Goal: Navigation & Orientation: Understand site structure

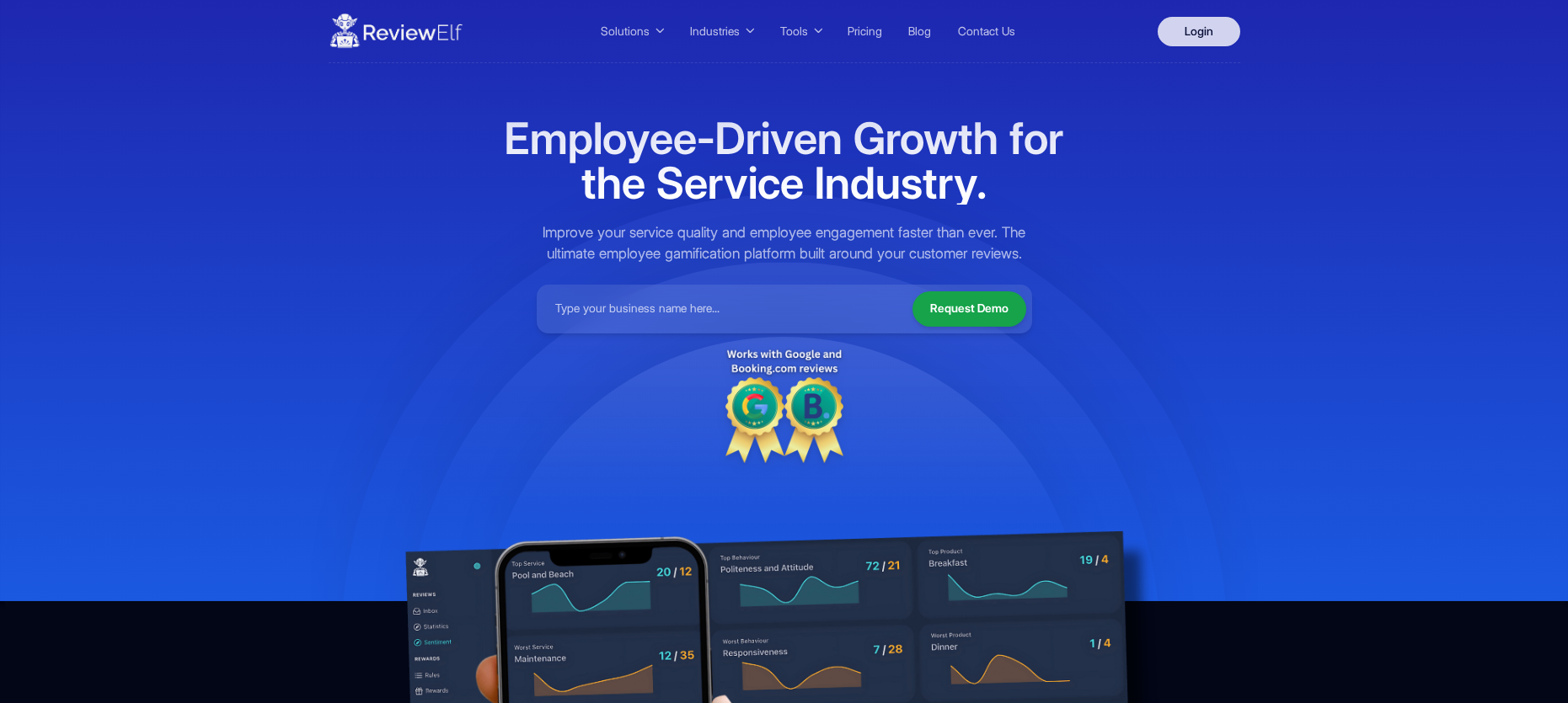
click at [1194, 29] on link "Login" at bounding box center [1199, 31] width 83 height 29
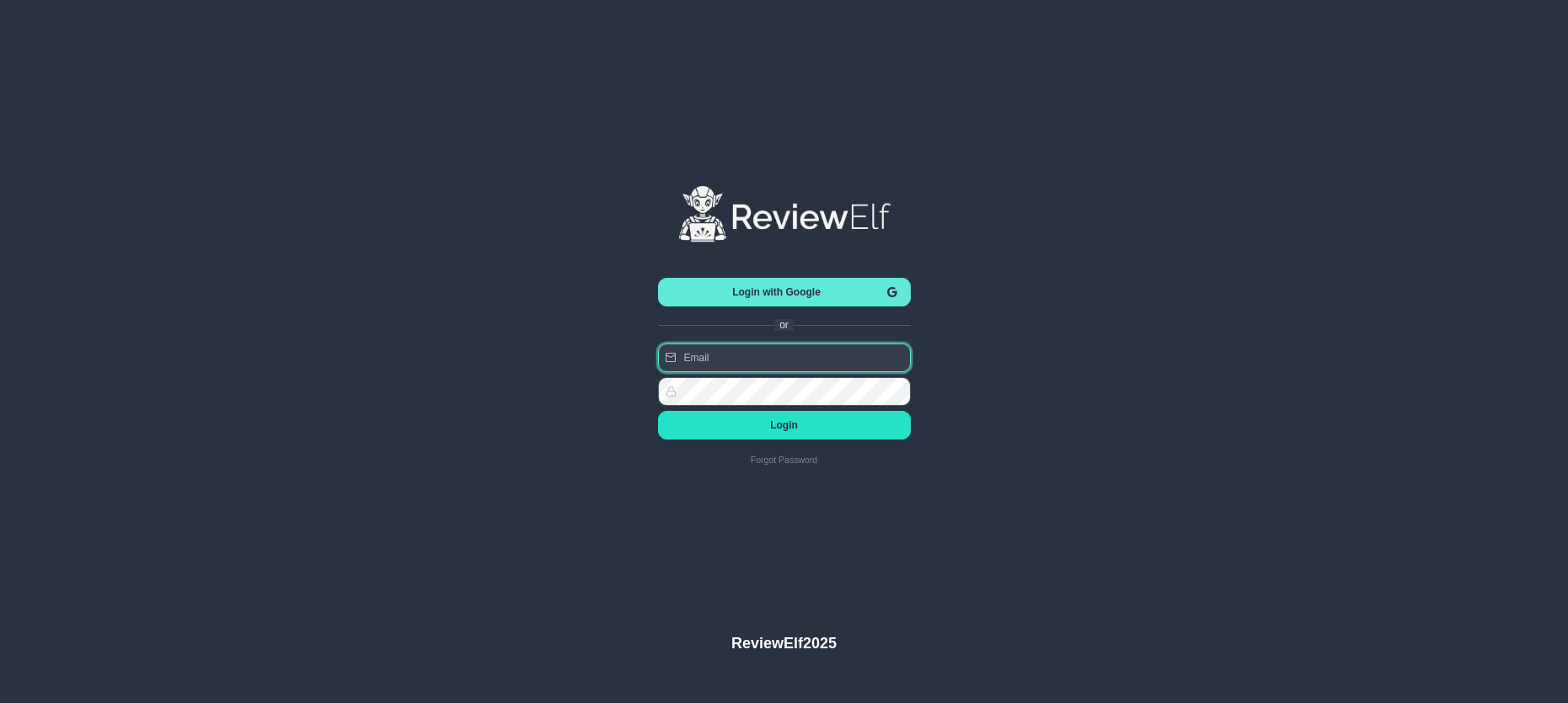
type input "[PERSON_NAME][EMAIL_ADDRESS][PERSON_NAME][DOMAIN_NAME]"
click at [790, 423] on span "Login" at bounding box center [784, 425] width 226 height 12
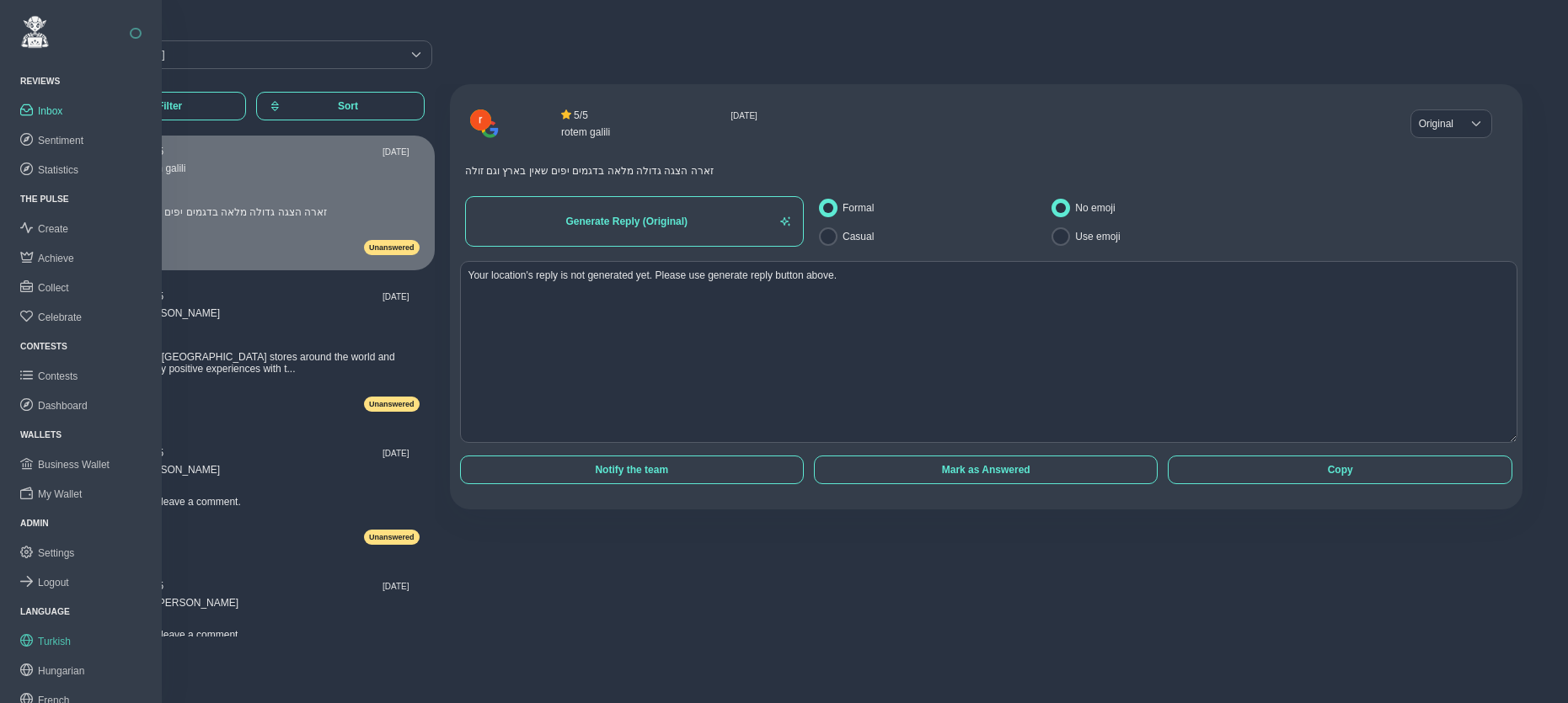
click at [53, 636] on span "Turkish" at bounding box center [54, 642] width 33 height 12
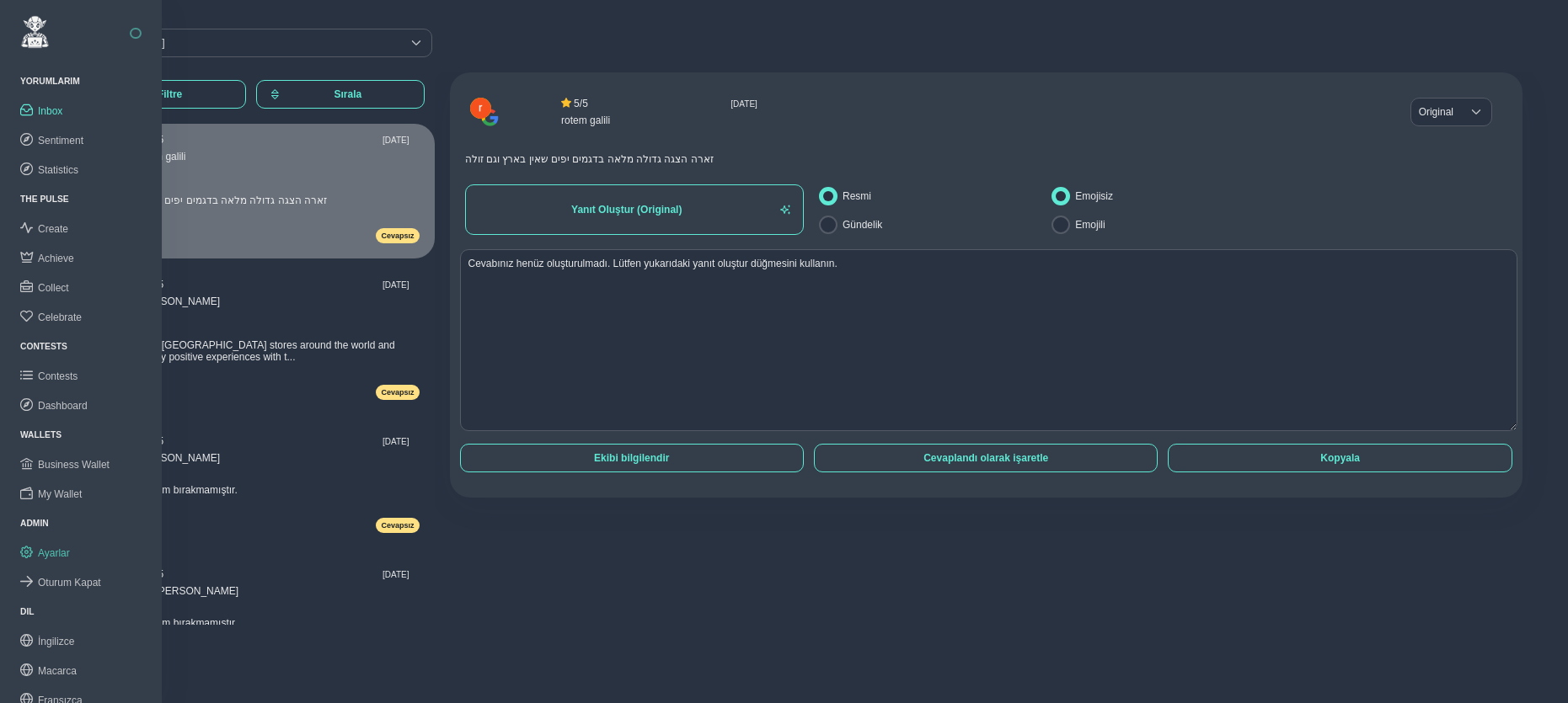
click at [60, 547] on span "Ayarlar" at bounding box center [54, 552] width 32 height 12
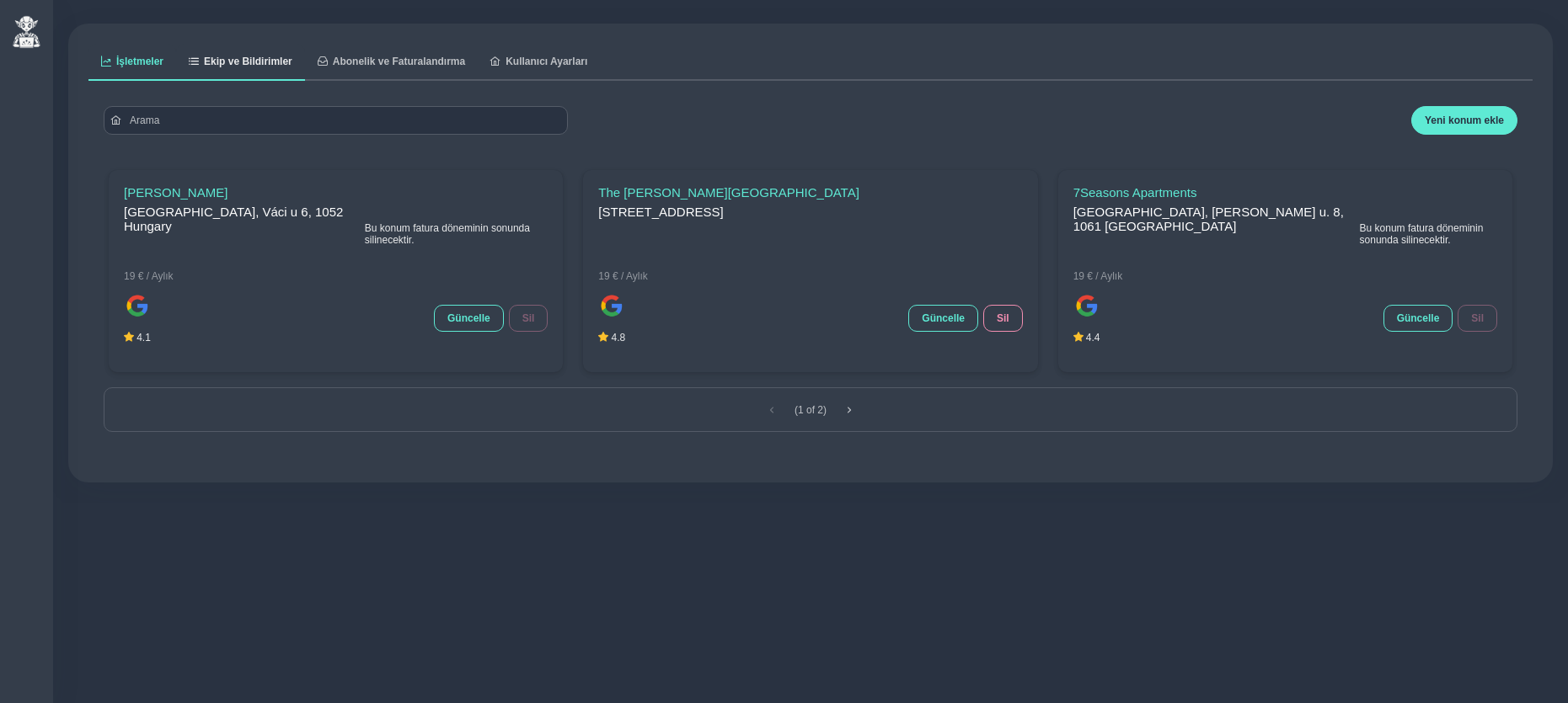
click at [254, 61] on span "Ekip ve Bildirimler" at bounding box center [248, 61] width 88 height 10
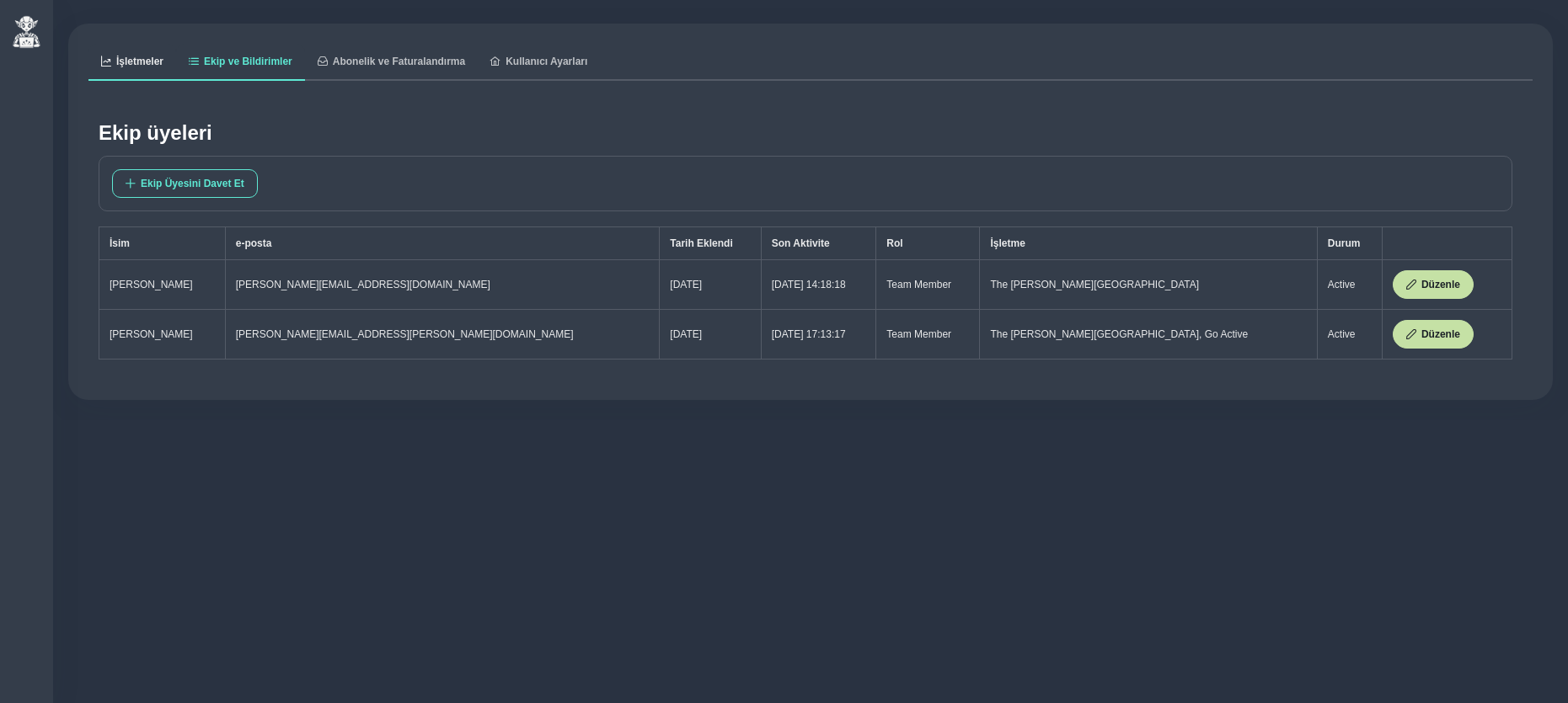
click at [158, 59] on span "İşletmeler" at bounding box center [139, 61] width 47 height 10
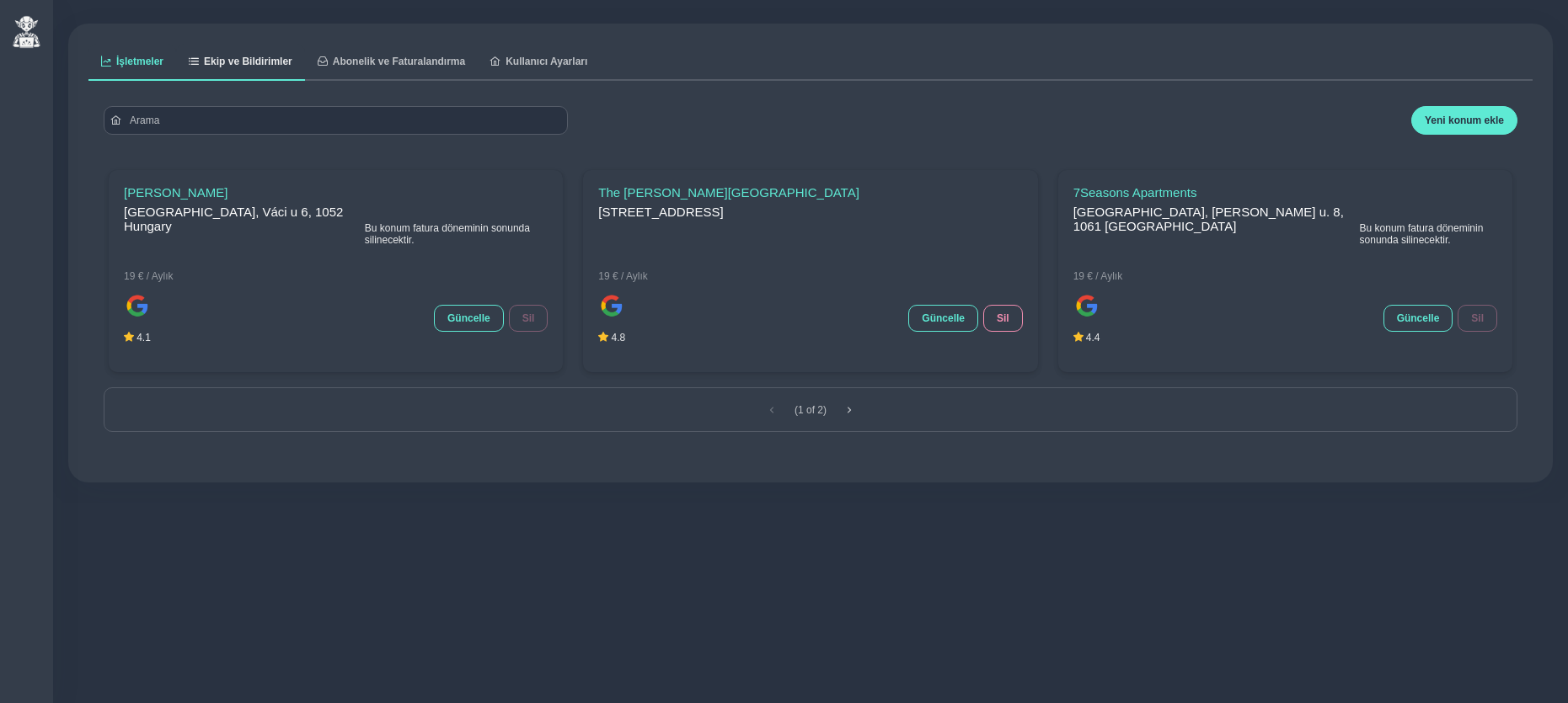
click at [247, 54] on link "Ekip ve Bildirimler" at bounding box center [241, 62] width 129 height 37
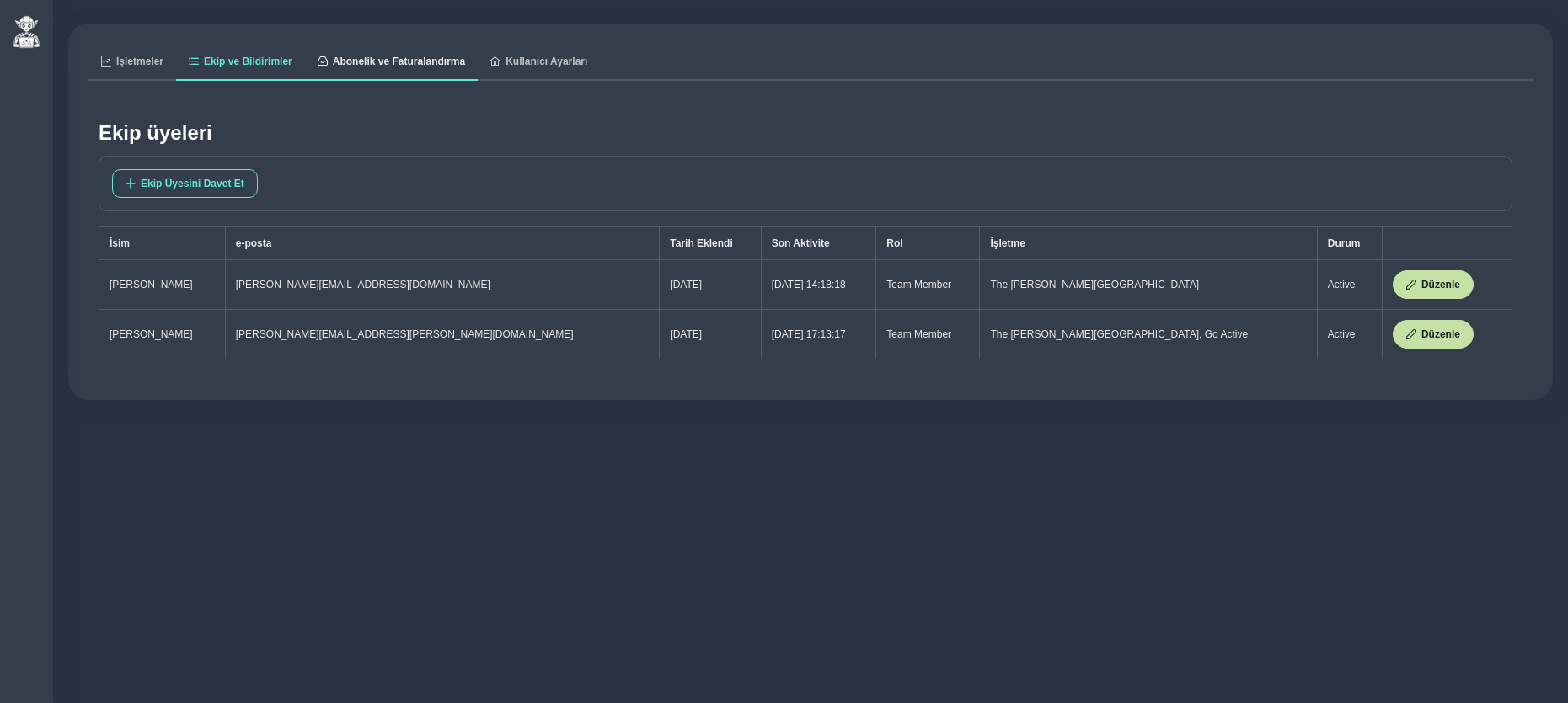
click at [383, 62] on span "Abonelik ve Faturalandırma" at bounding box center [398, 61] width 132 height 10
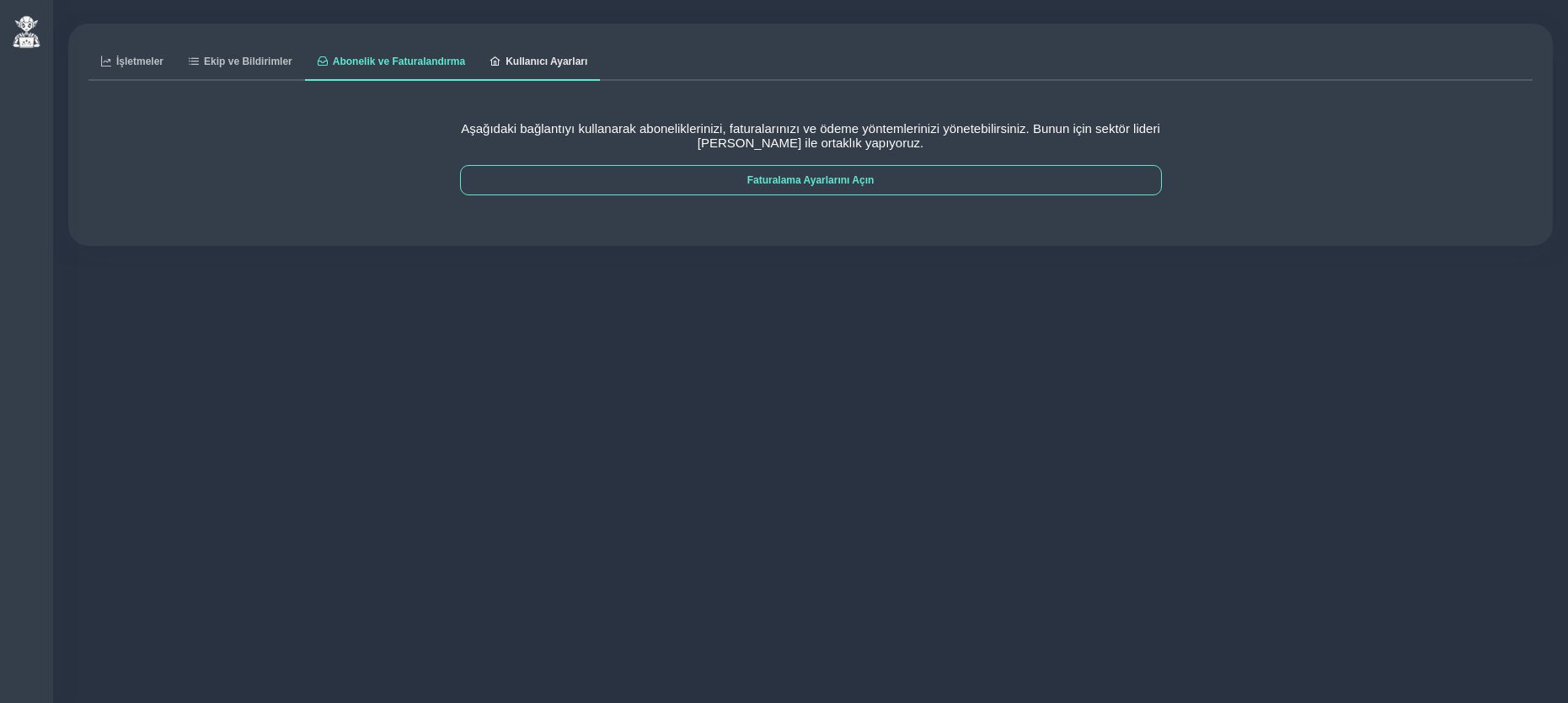
click at [556, 60] on span "Kullanıcı Ayarları" at bounding box center [546, 61] width 82 height 10
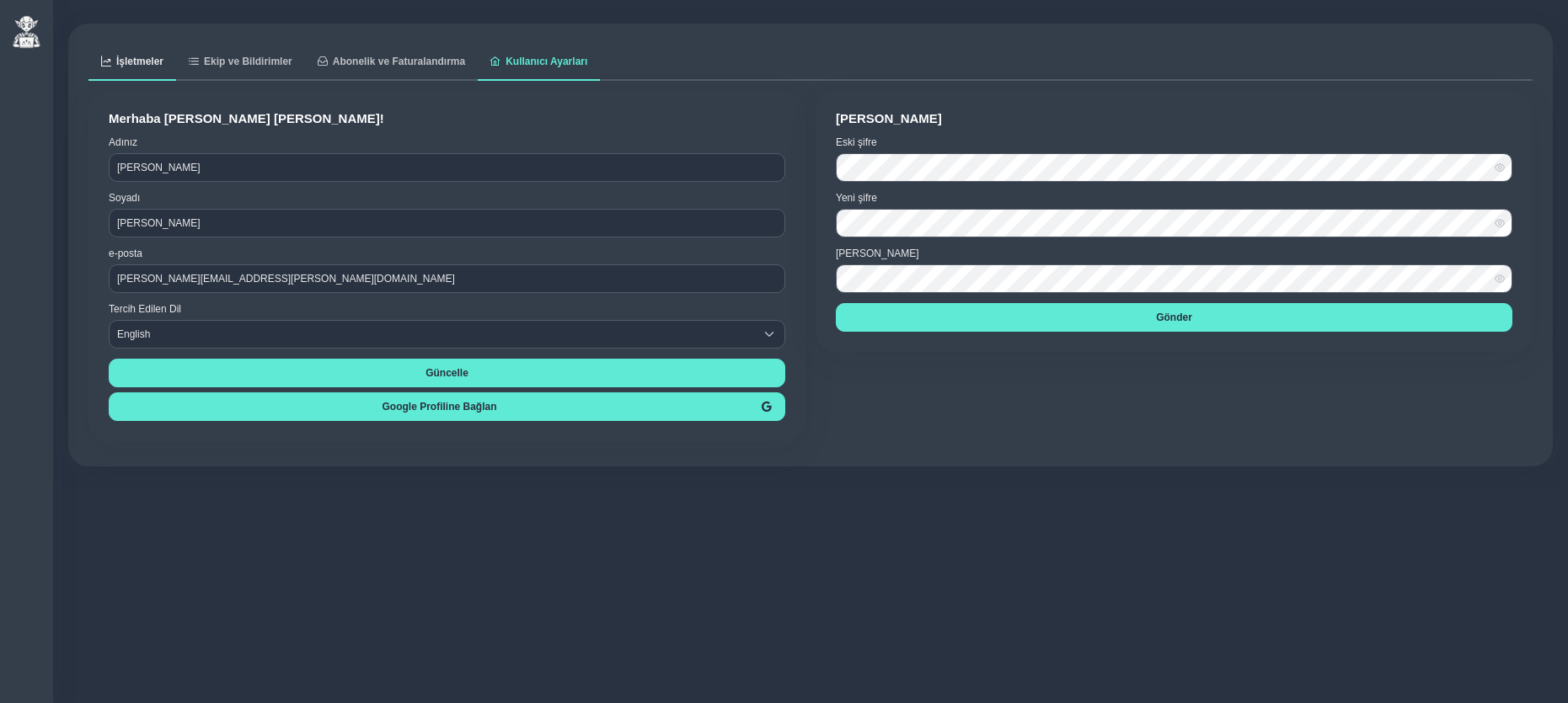
click at [144, 65] on span "İşletmeler" at bounding box center [139, 61] width 47 height 10
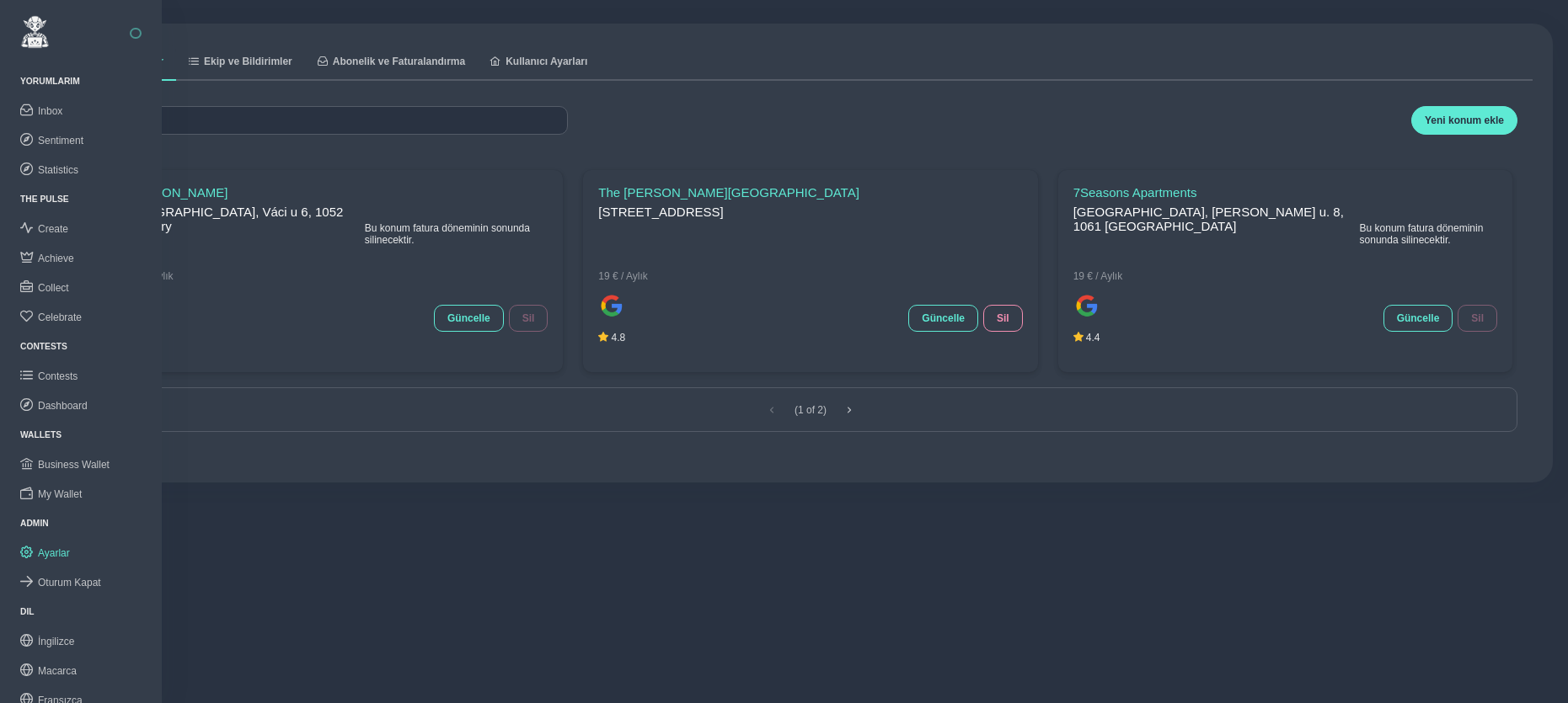
click at [135, 35] on button "button" at bounding box center [135, 33] width 12 height 12
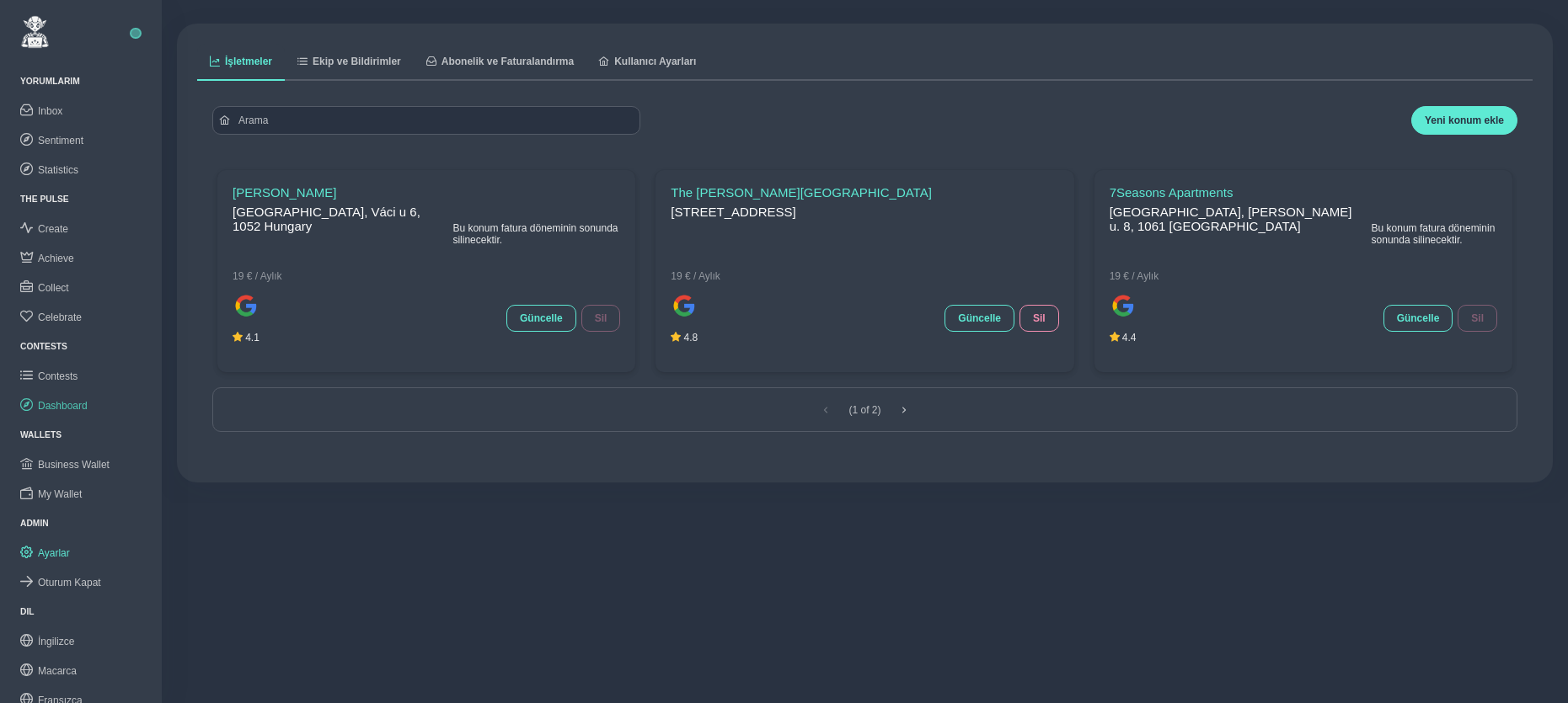
click at [61, 400] on span "Dashboard" at bounding box center [63, 405] width 50 height 12
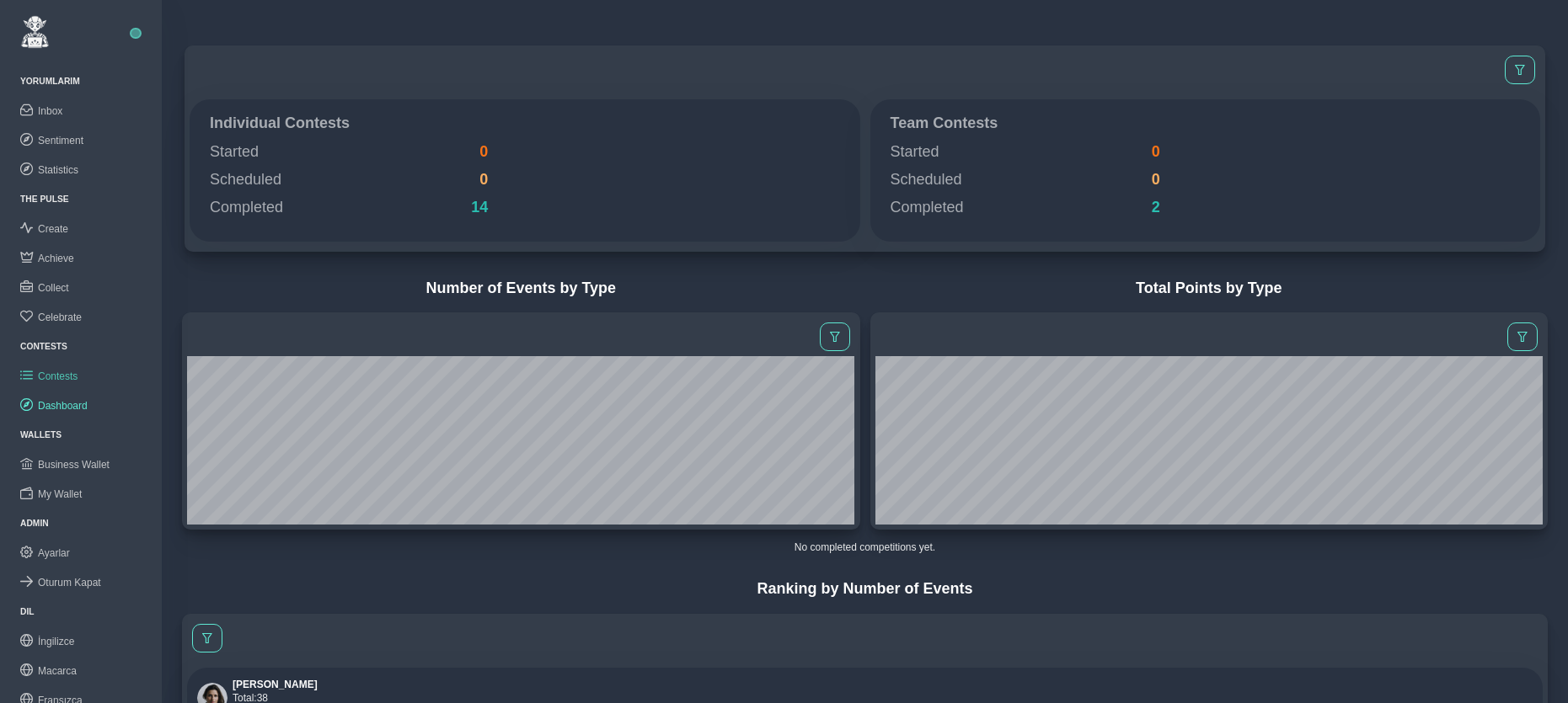
click at [67, 377] on span "Contests" at bounding box center [58, 376] width 39 height 12
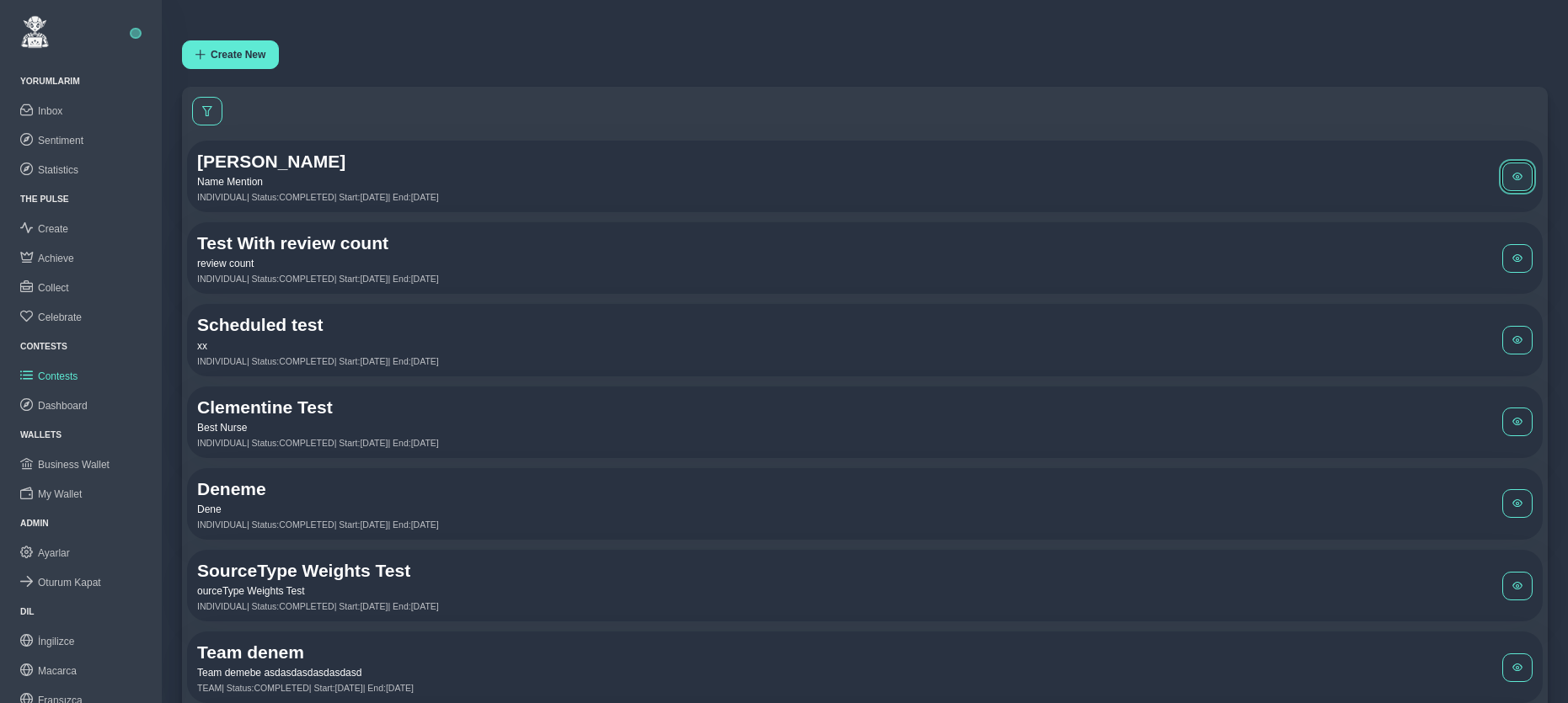
click at [1516, 172] on span at bounding box center [1517, 176] width 10 height 10
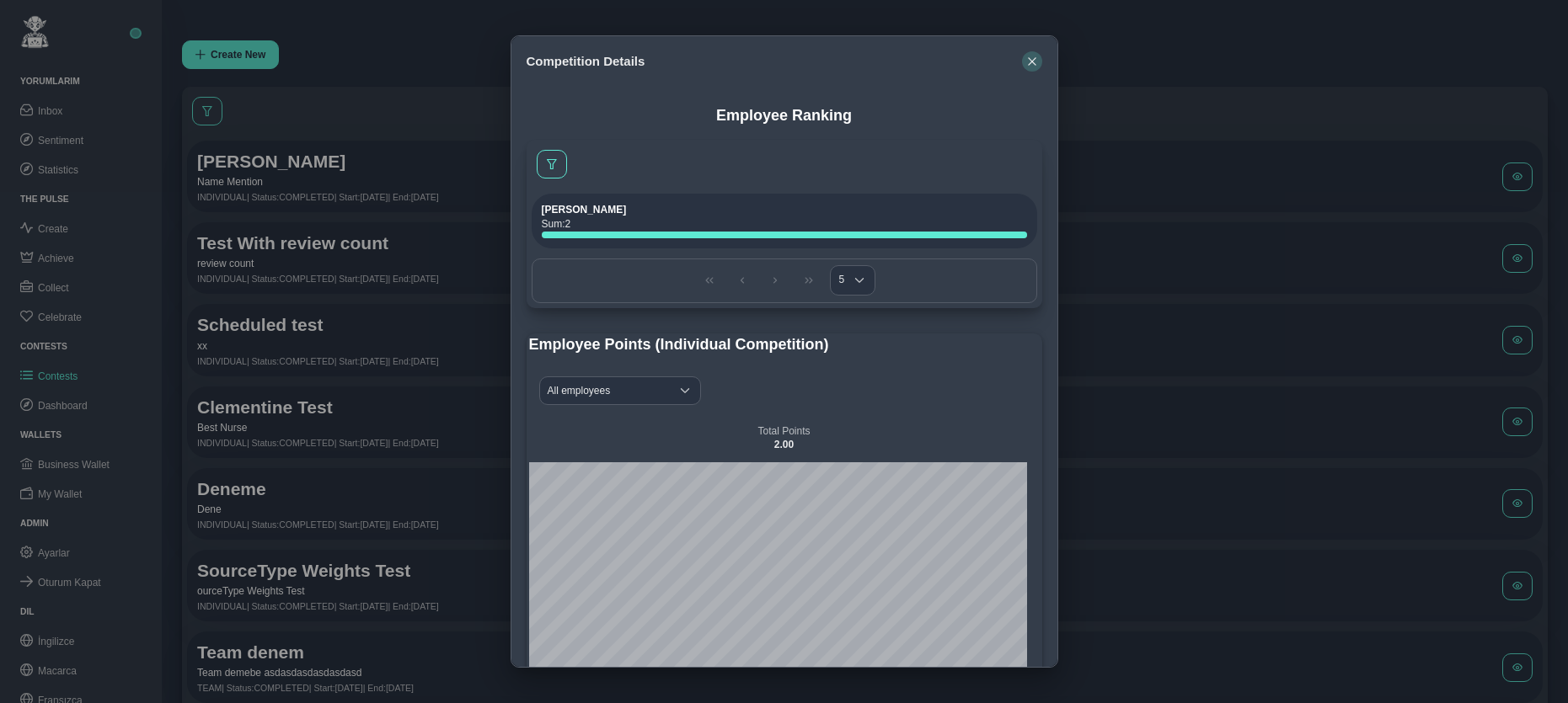
click at [1038, 61] on button "button" at bounding box center [1032, 61] width 21 height 20
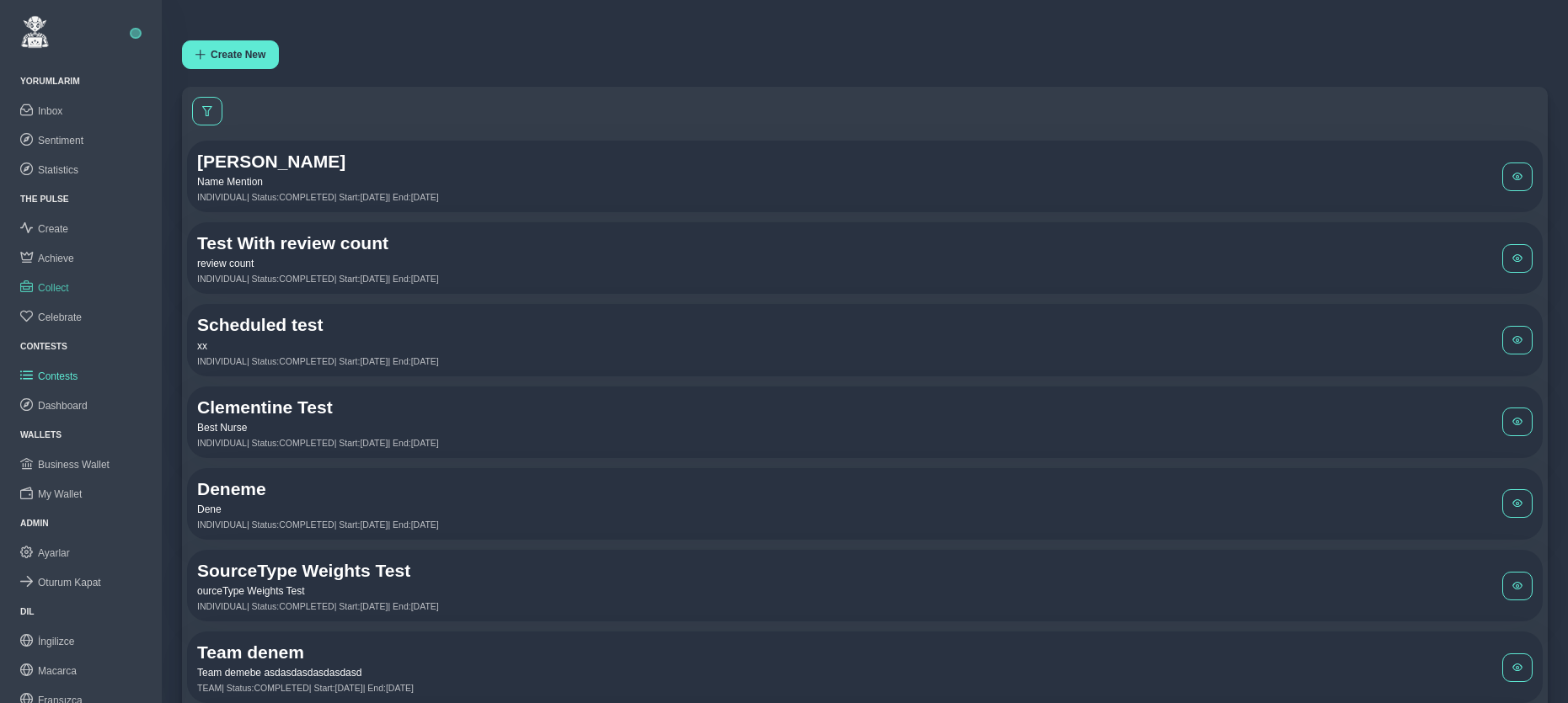
click at [58, 285] on span "Collect" at bounding box center [53, 288] width 31 height 12
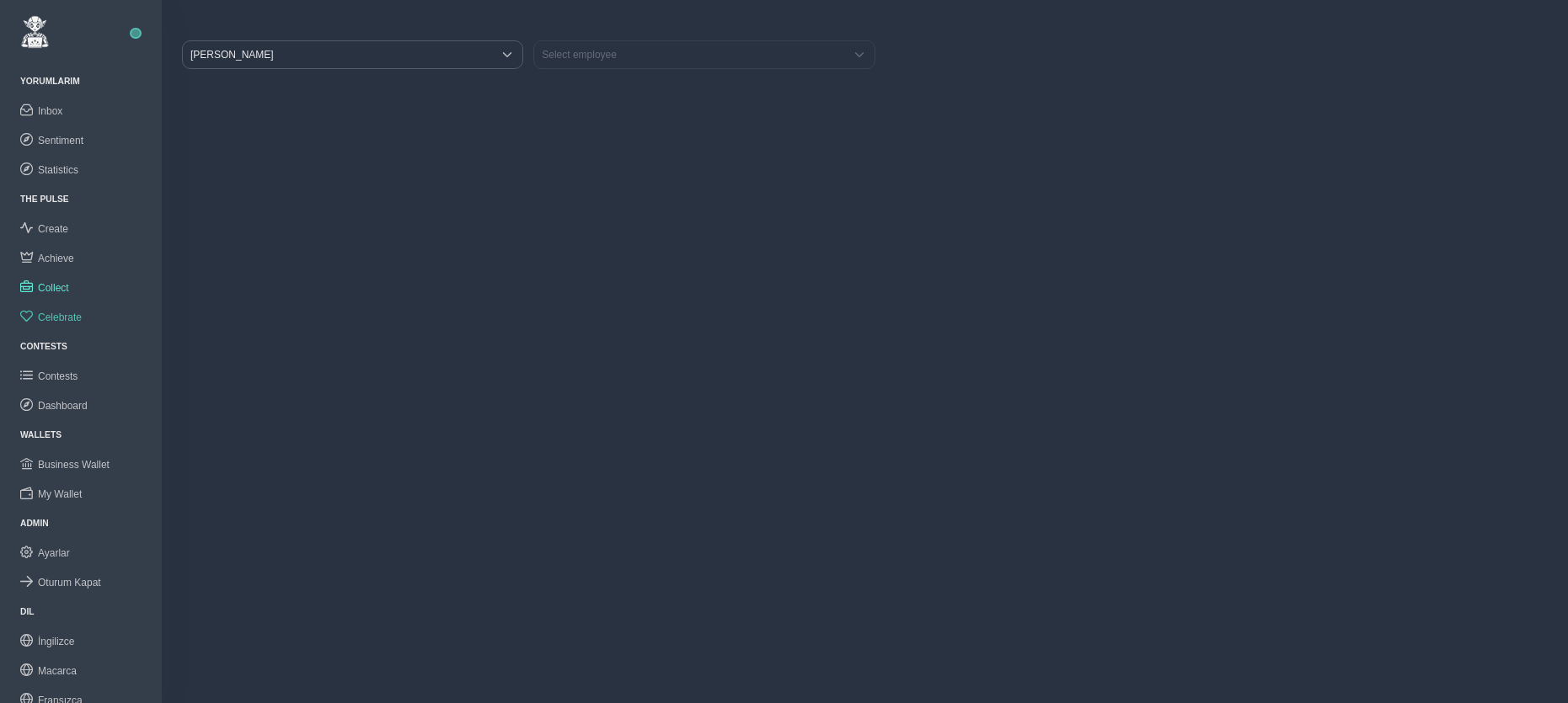
click at [66, 312] on span "Celebrate" at bounding box center [60, 317] width 44 height 12
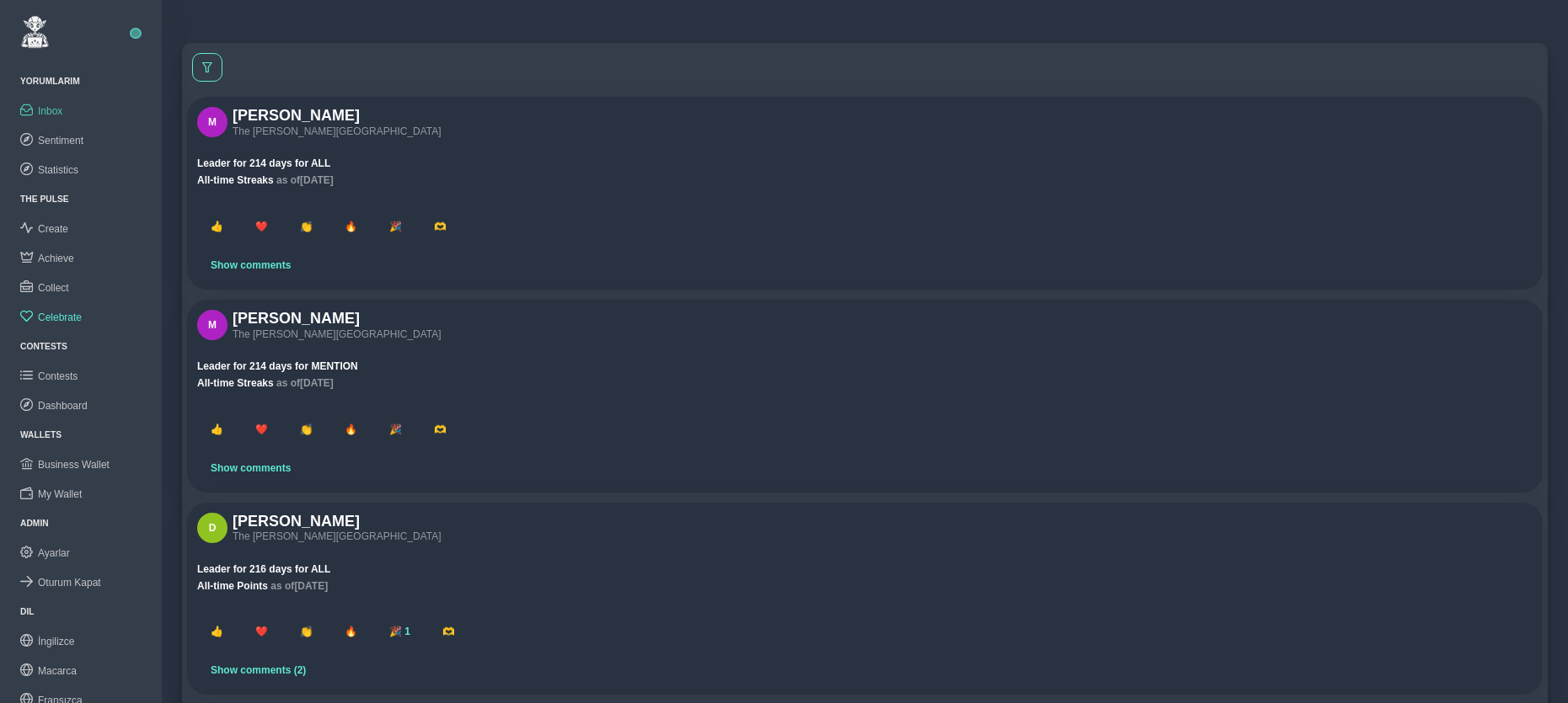
click at [62, 108] on span "Inbox" at bounding box center [50, 110] width 24 height 12
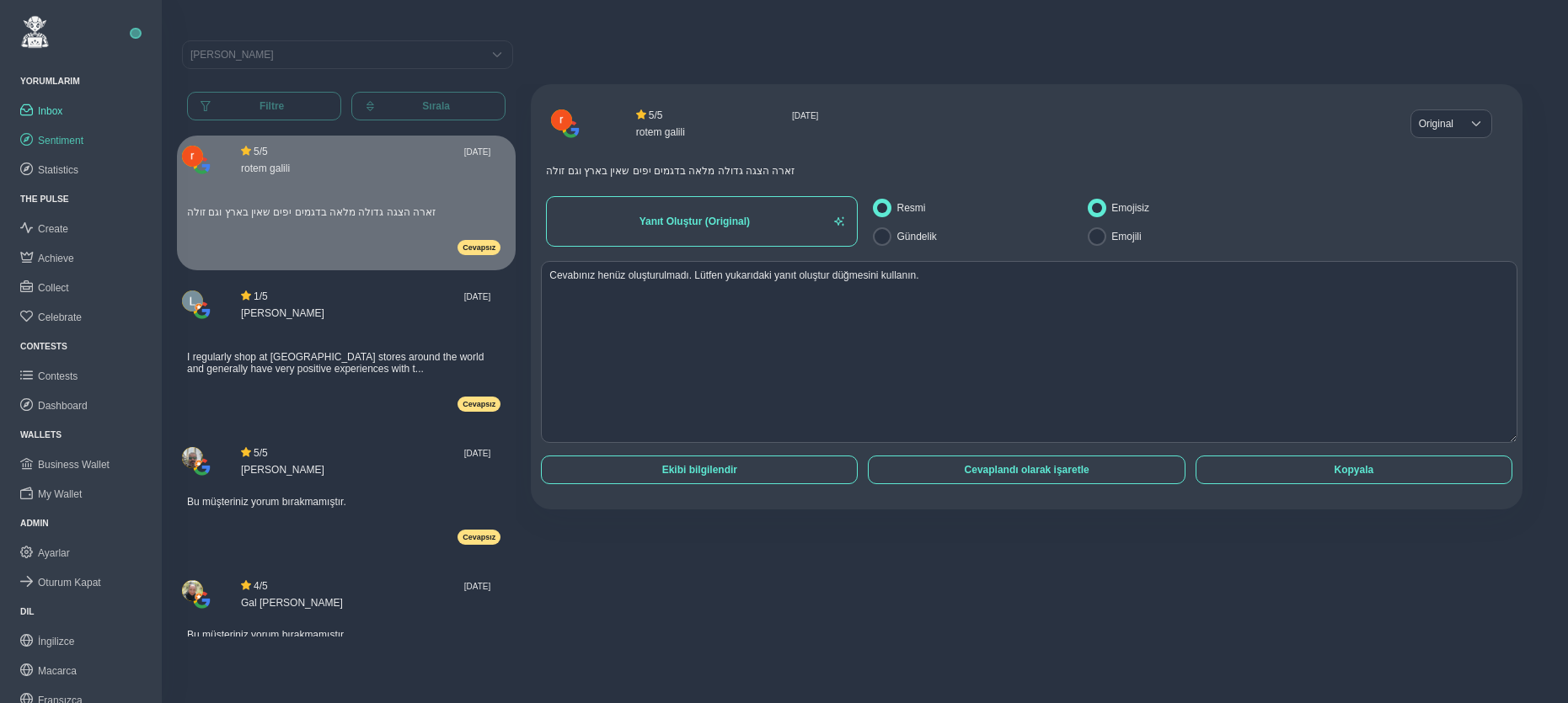
click at [53, 135] on span "Sentiment" at bounding box center [61, 140] width 45 height 12
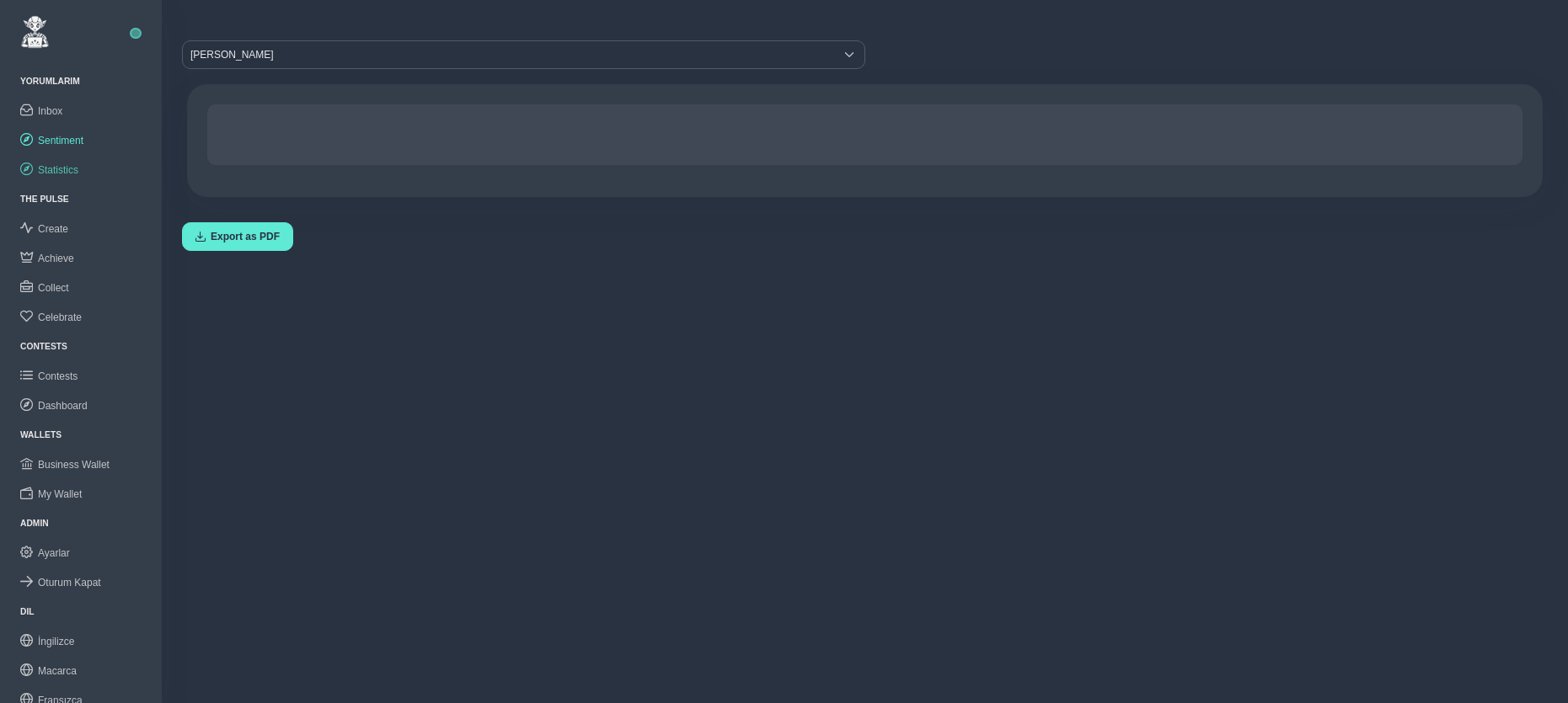
click at [59, 165] on span "Statistics" at bounding box center [58, 169] width 40 height 12
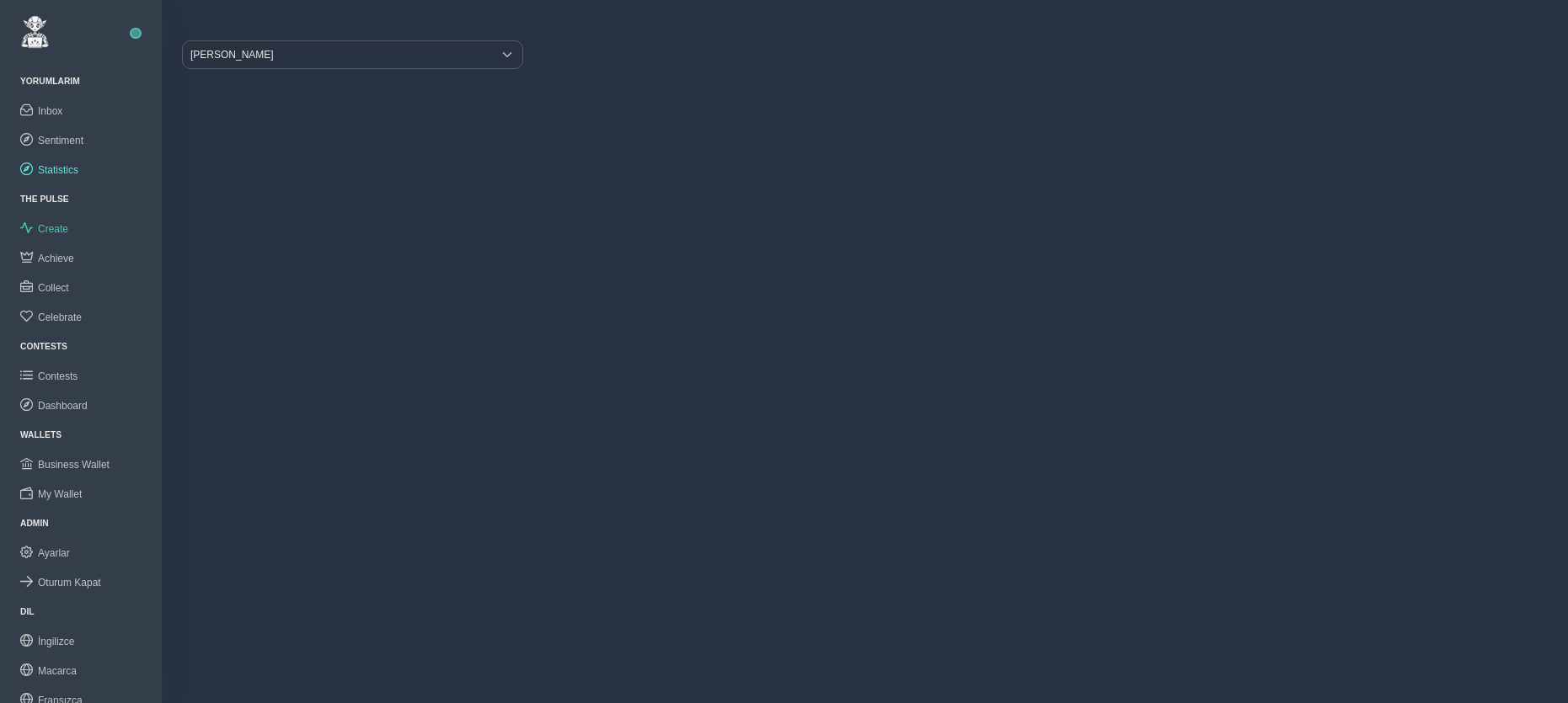
click at [53, 225] on span "Create" at bounding box center [53, 228] width 30 height 12
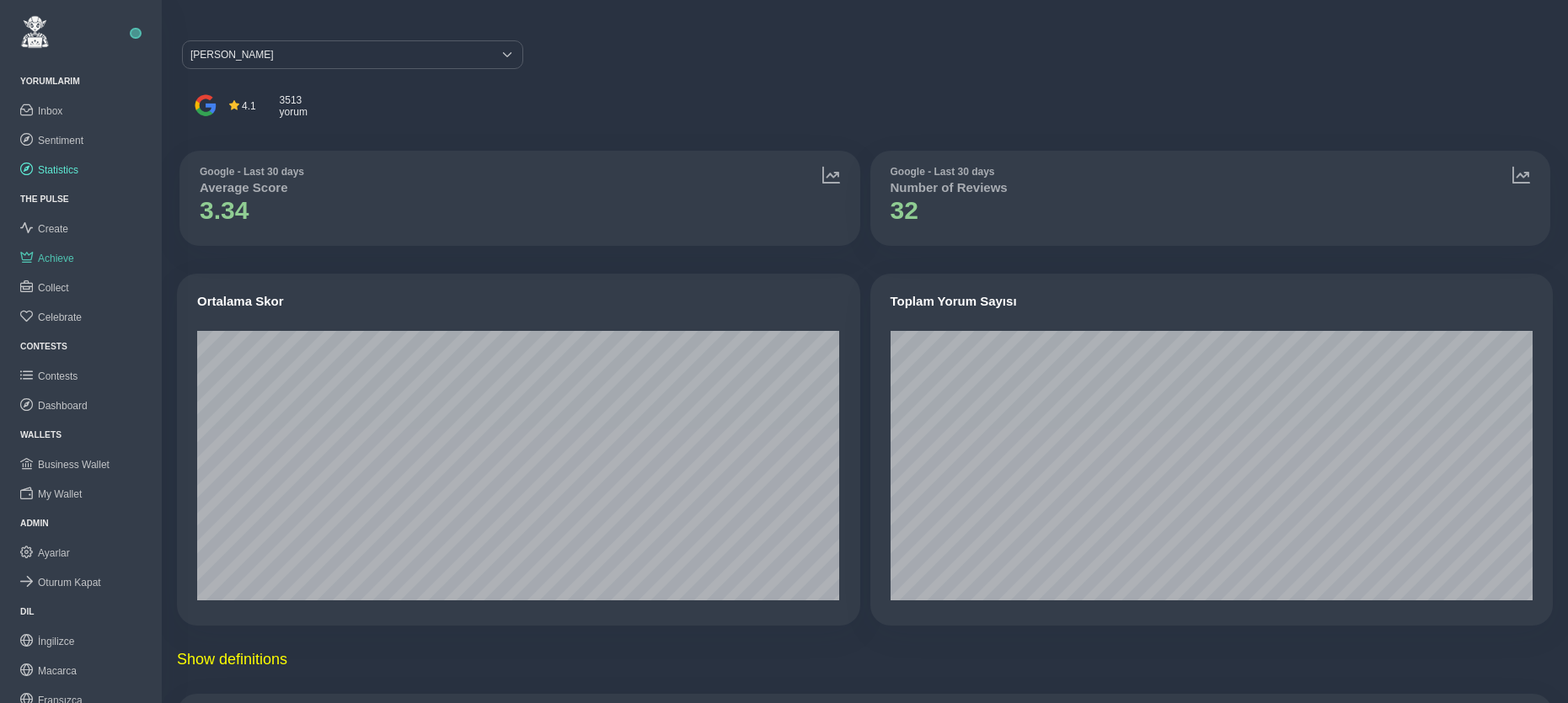
click at [53, 253] on span "Achieve" at bounding box center [56, 258] width 37 height 12
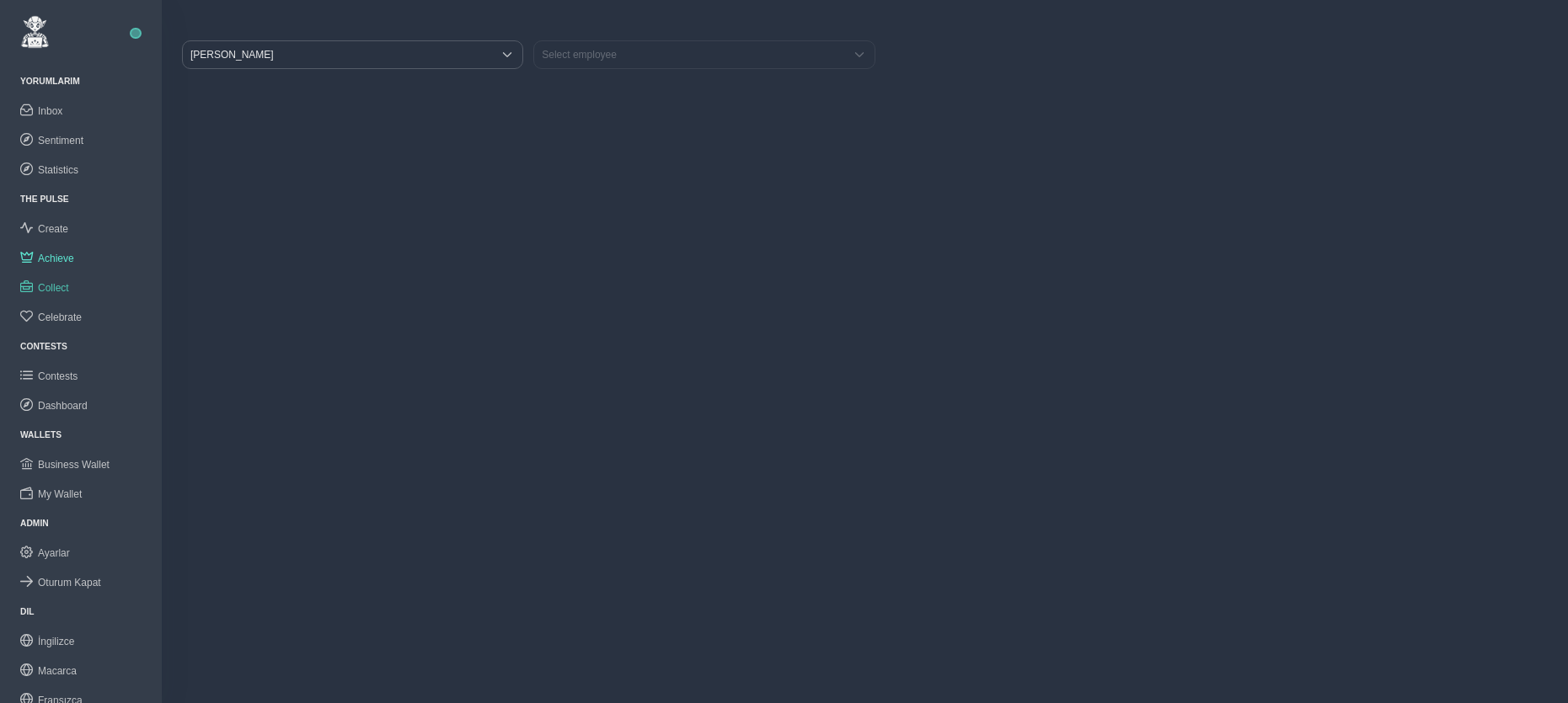
click at [58, 278] on link "Collect" at bounding box center [80, 287] width 161 height 29
click at [59, 172] on span "Statistics" at bounding box center [58, 169] width 40 height 12
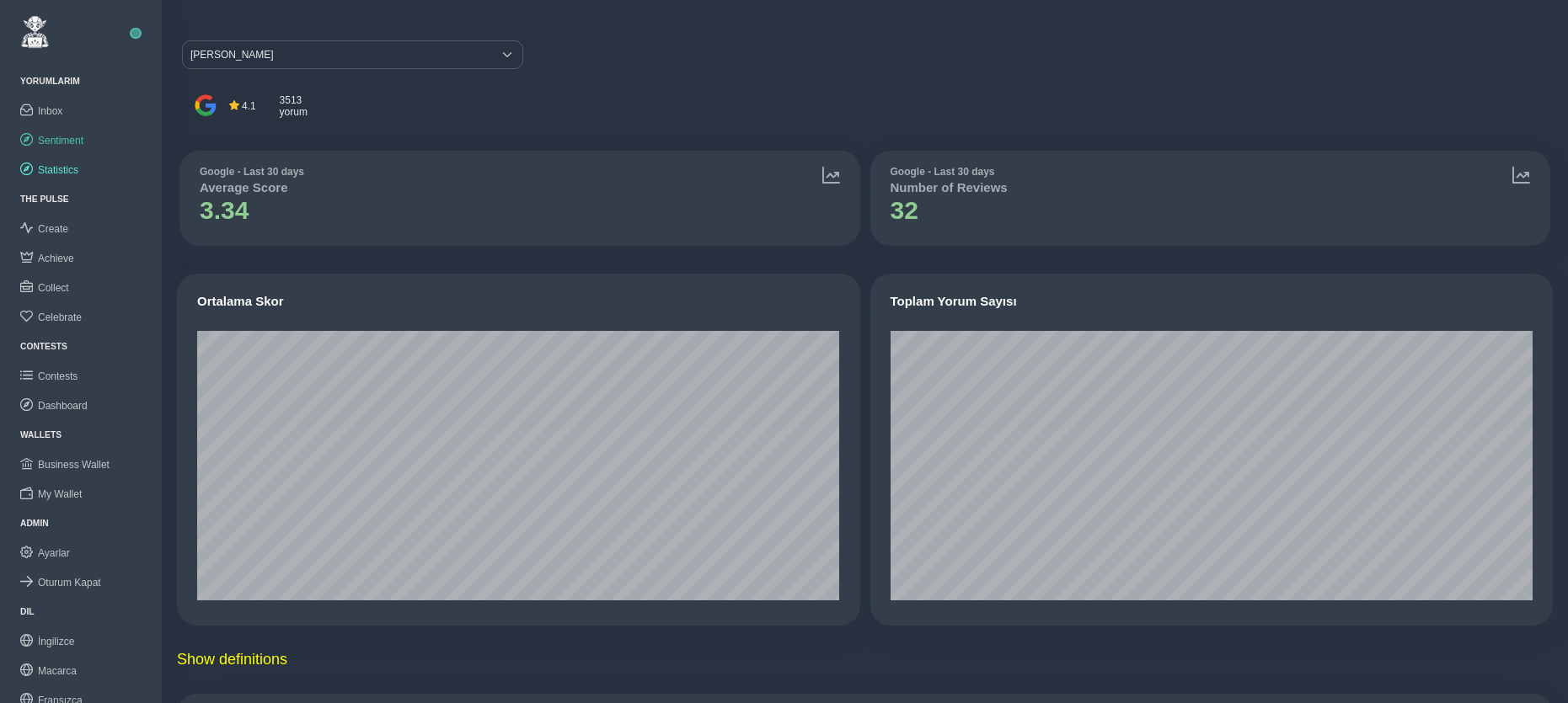
click at [69, 138] on span "Sentiment" at bounding box center [61, 140] width 45 height 12
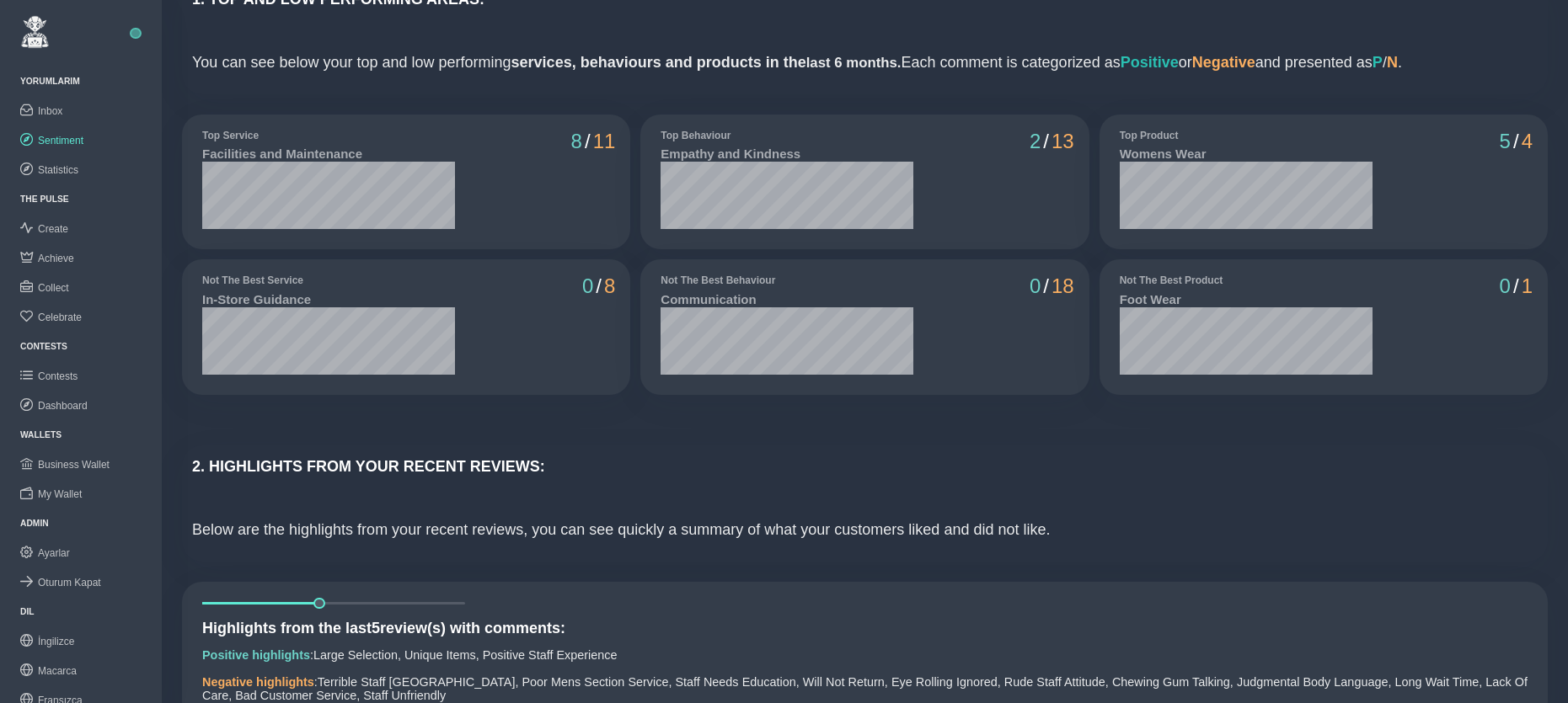
scroll to position [117, 0]
click at [69, 461] on span "Oturum Kapat" at bounding box center [70, 465] width 63 height 12
